Goal: Task Accomplishment & Management: Manage account settings

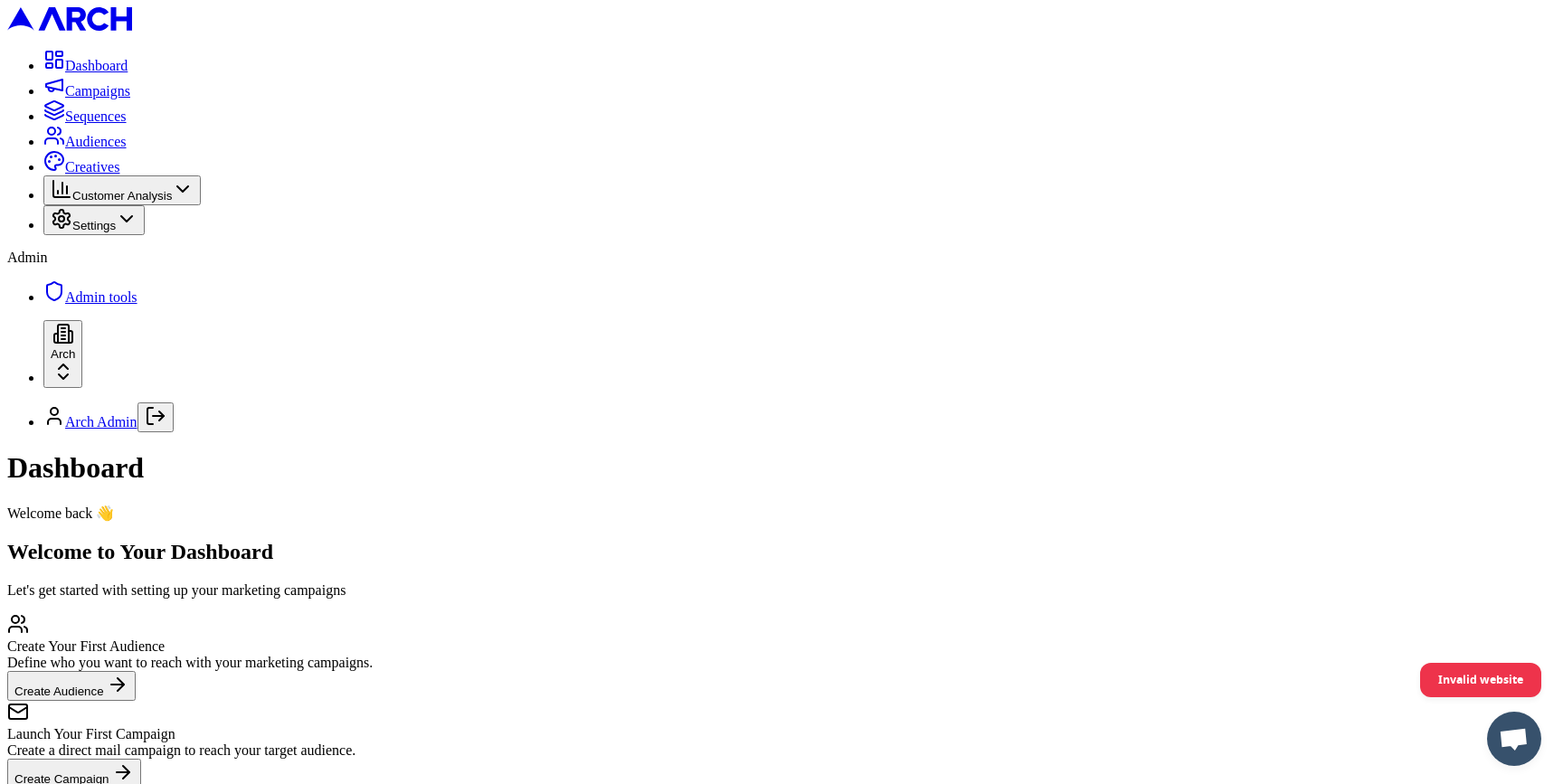
click at [207, 716] on html "Dashboard Campaigns Sequences Audiences Creatives Customer Analysis Settings Ad…" at bounding box center [782, 460] width 1563 height 921
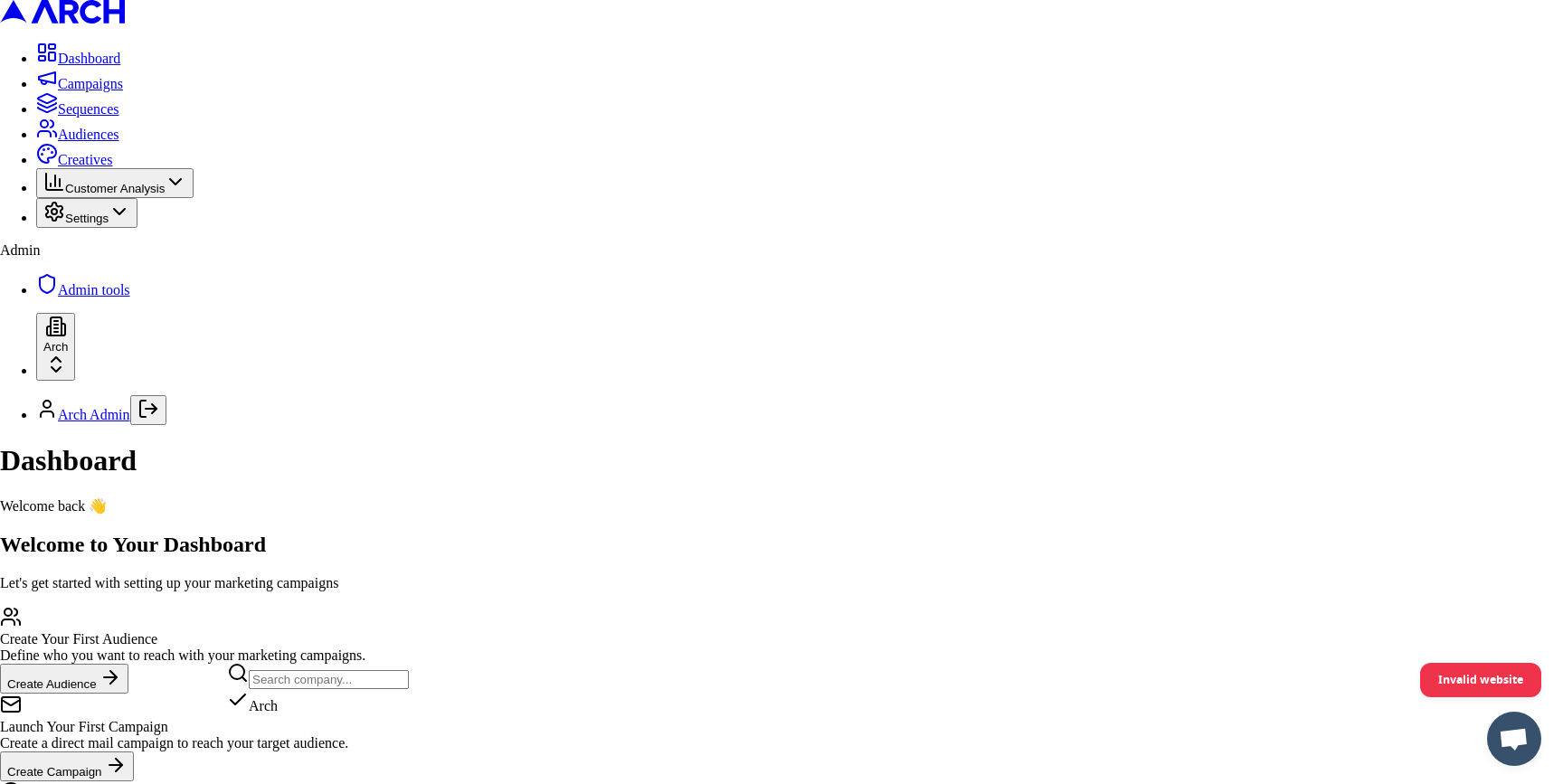
click at [118, 163] on html "Dashboard Campaigns Sequences Audiences Creatives Customer Analysis Settings Ad…" at bounding box center [782, 457] width 1563 height 915
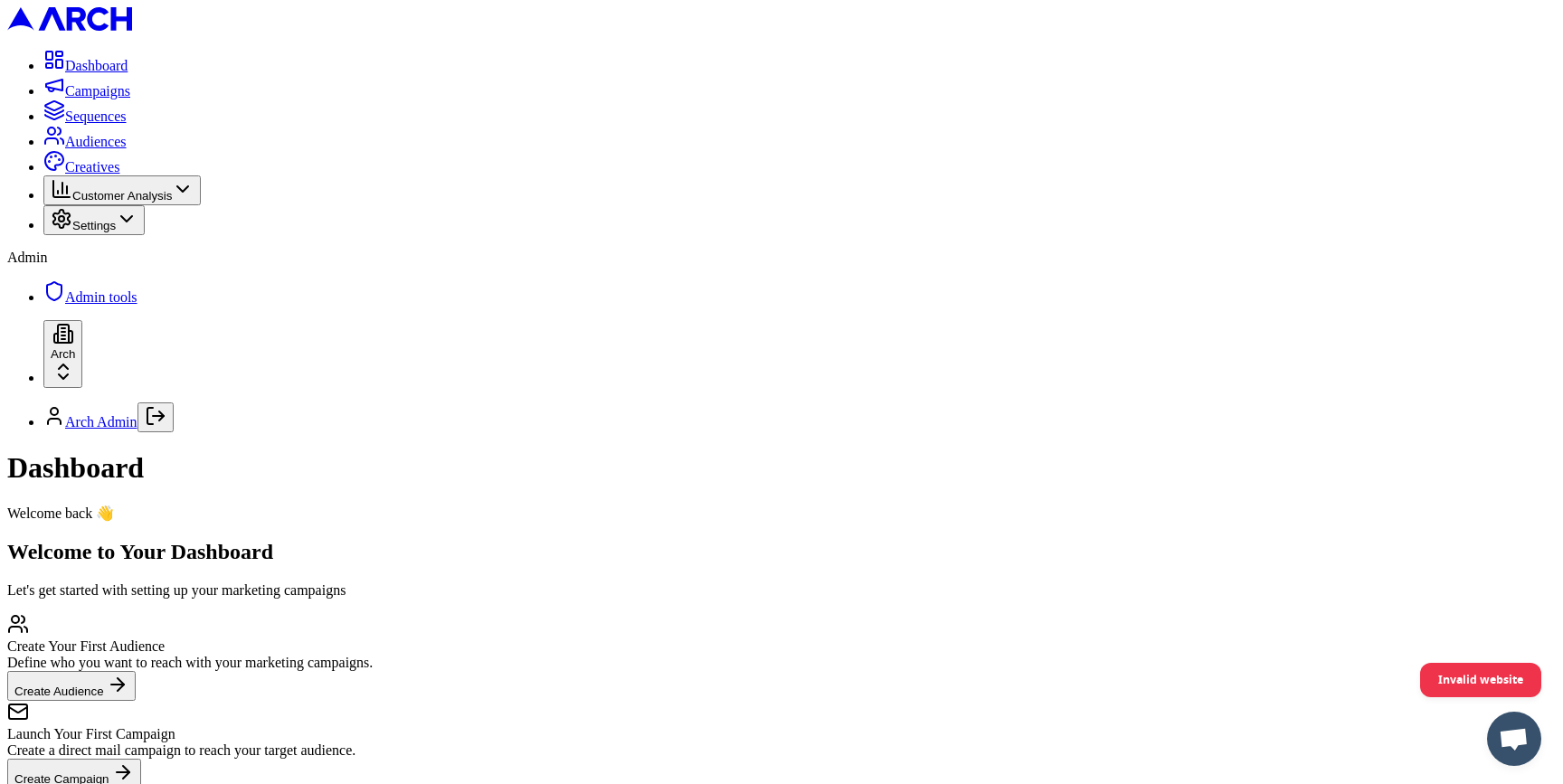
click at [102, 98] on span "Campaigns" at bounding box center [97, 91] width 65 height 16
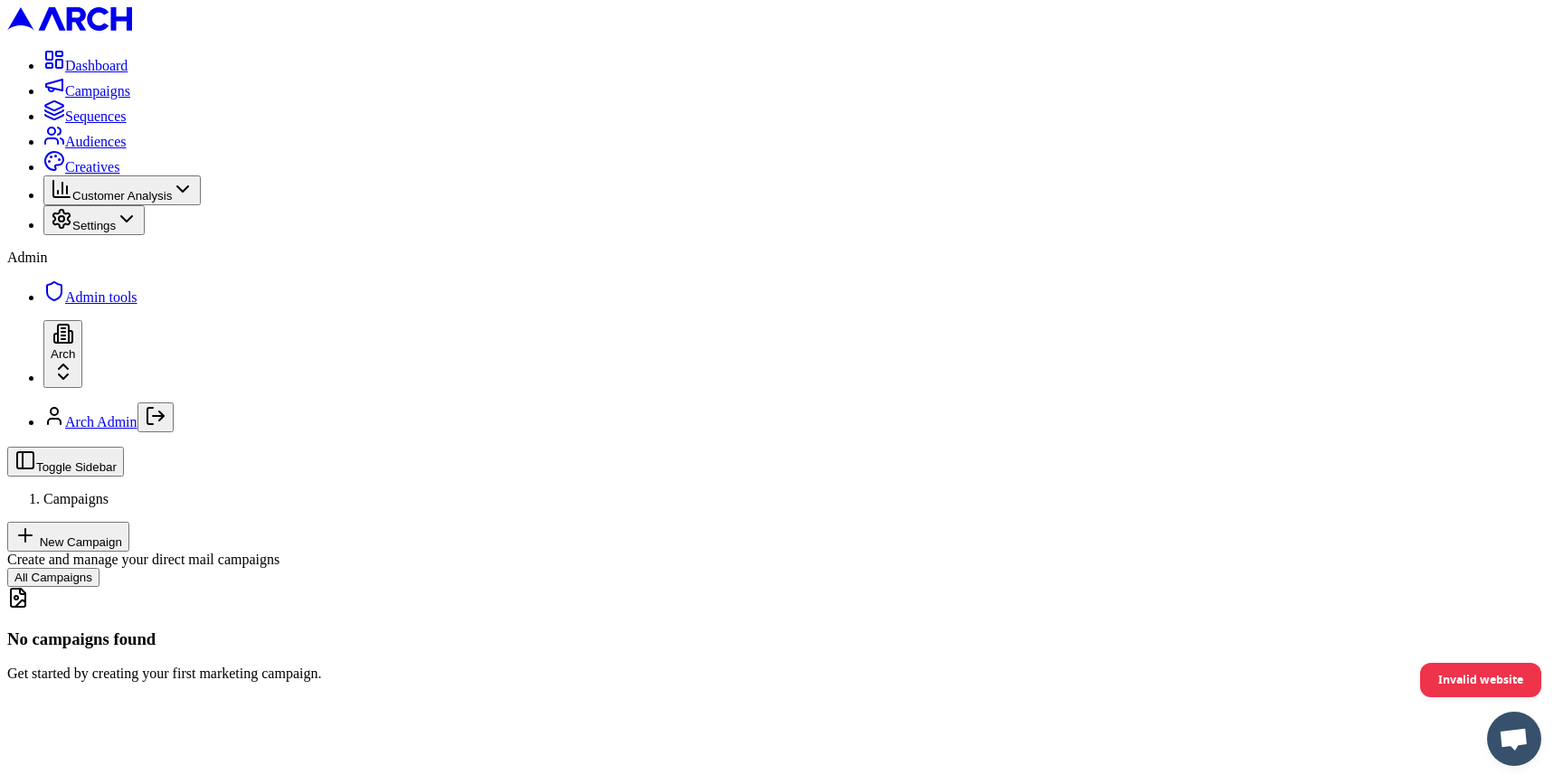
click at [101, 149] on span "Audiences" at bounding box center [95, 142] width 61 height 16
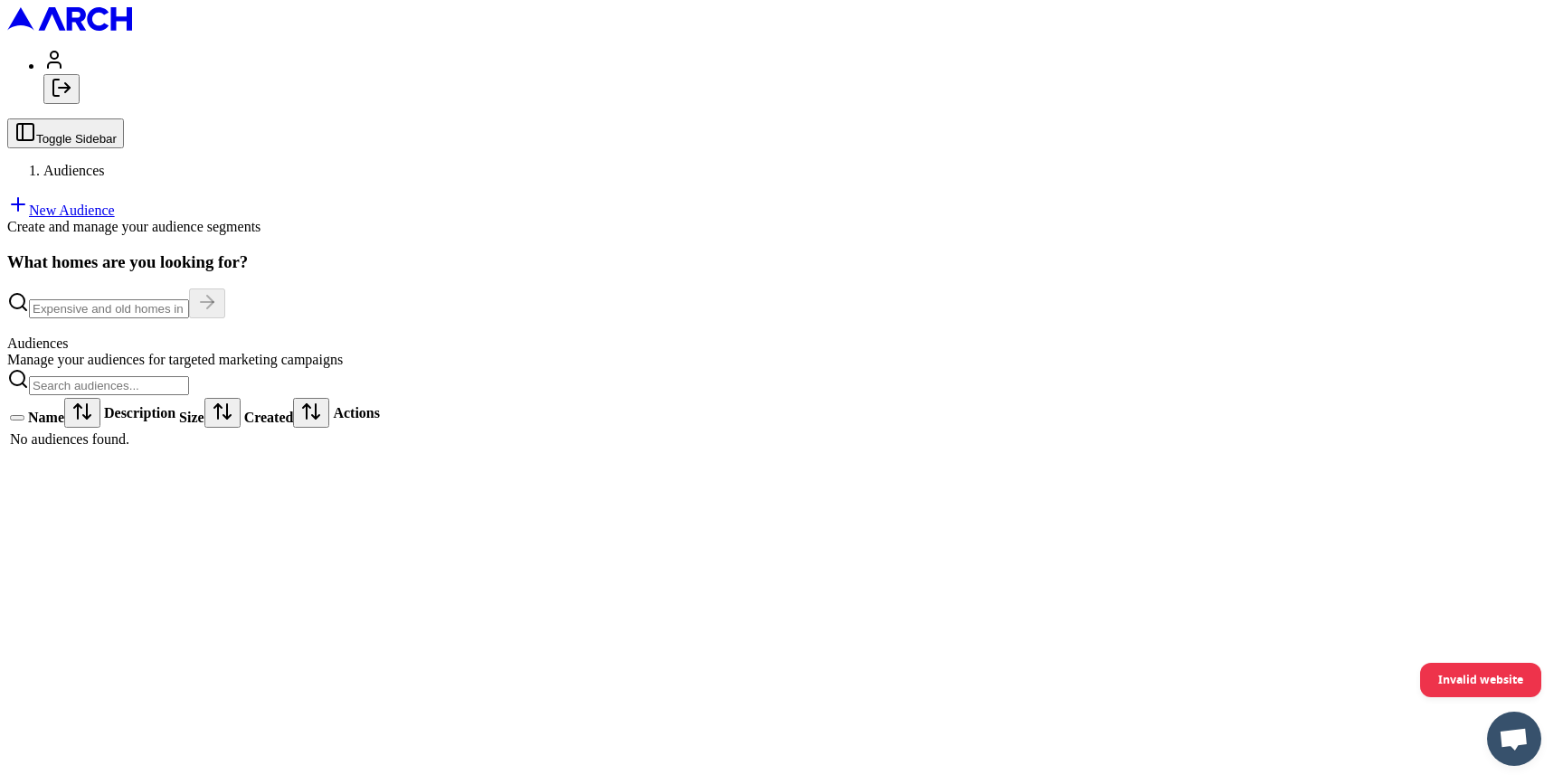
click at [115, 203] on link "New Audience" at bounding box center [61, 210] width 107 height 16
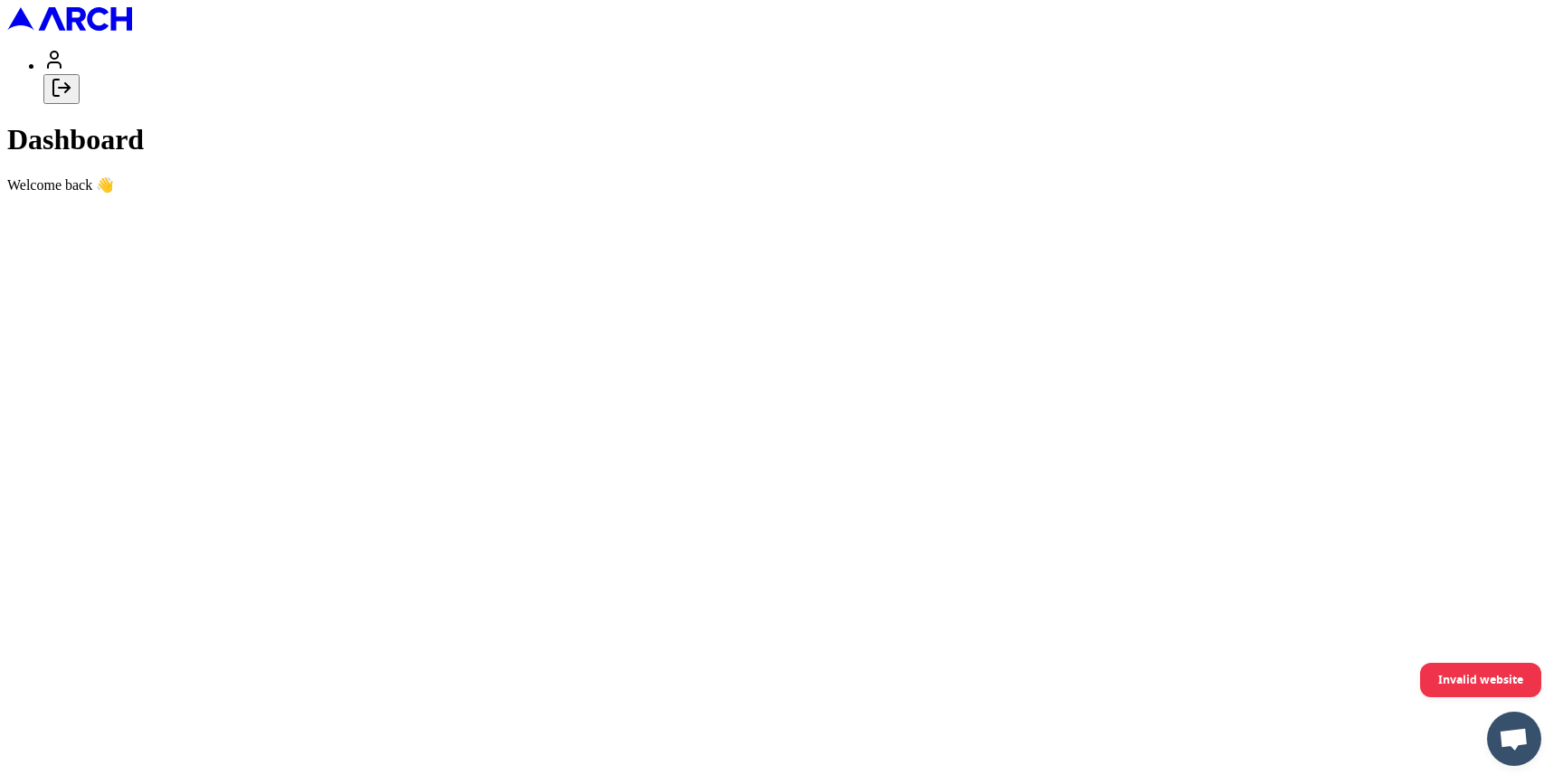
click at [72, 98] on icon "Log out" at bounding box center [61, 87] width 21 height 21
type input "[PERSON_NAME][EMAIL_ADDRESS][DOMAIN_NAME]"
